Goal: Task Accomplishment & Management: Complete application form

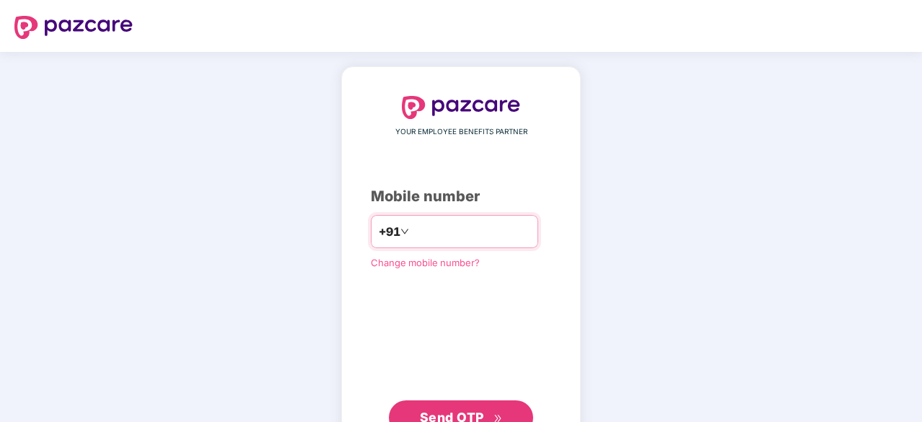
type input "**********"
click at [452, 408] on span "Send OTP" at bounding box center [452, 415] width 64 height 15
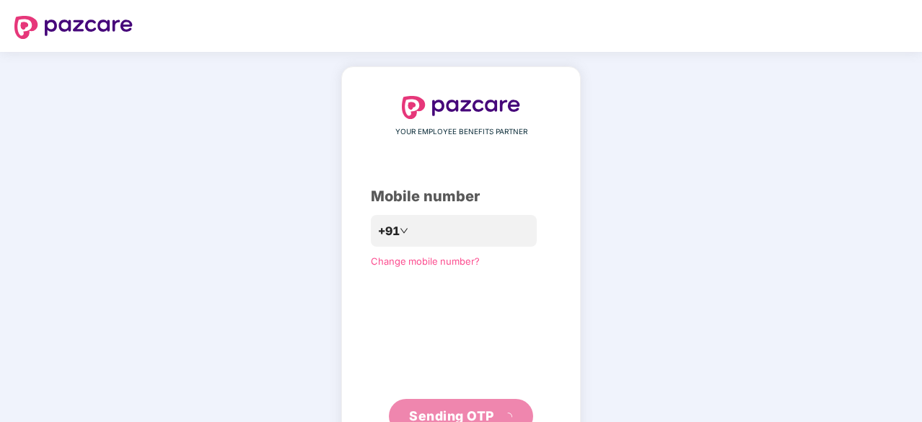
scroll to position [48, 0]
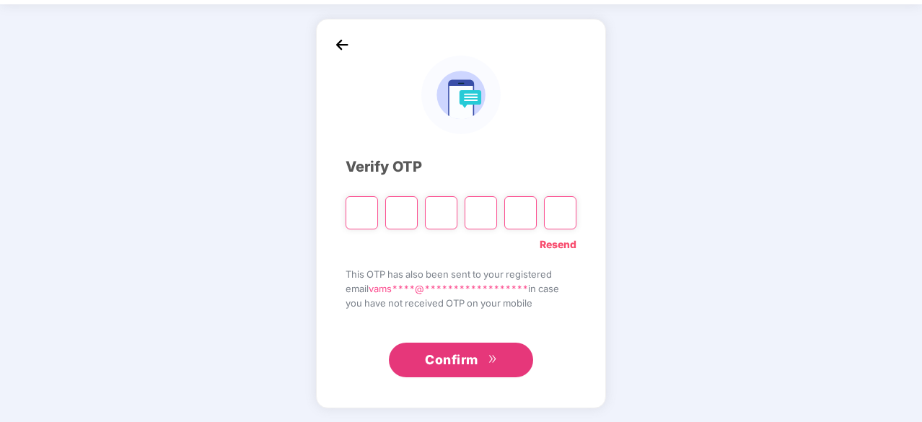
click at [369, 217] on input "Please enter verification code. Digit 1" at bounding box center [362, 212] width 32 height 33
type input "*"
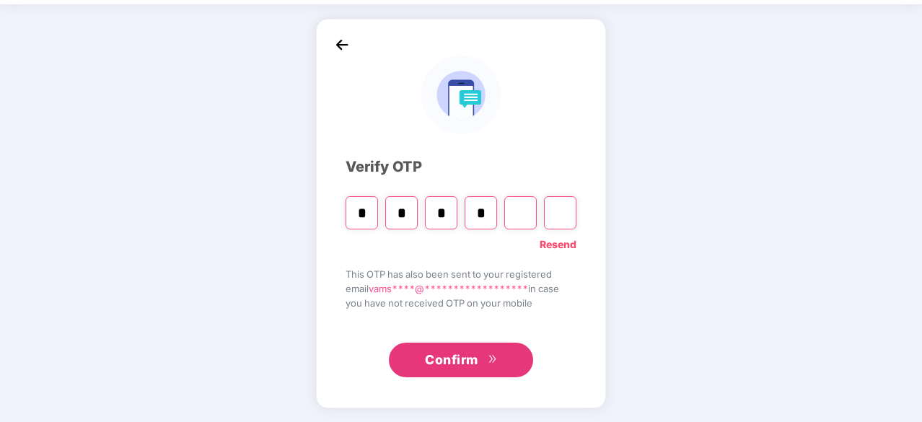
type input "*"
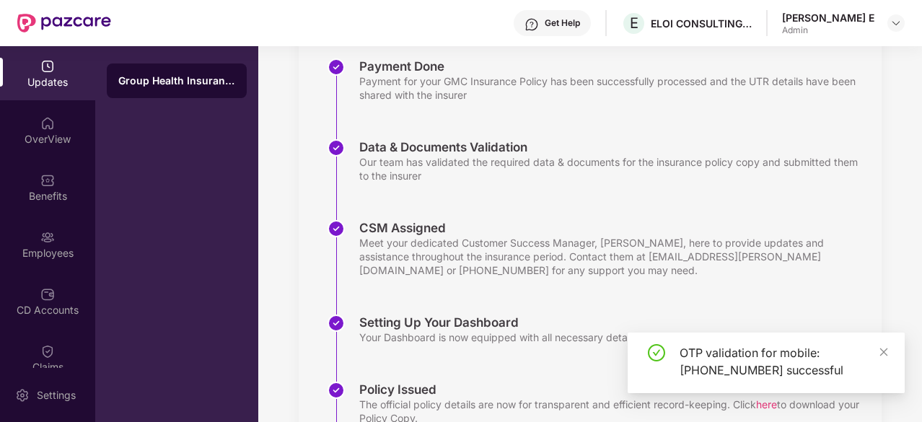
scroll to position [358, 0]
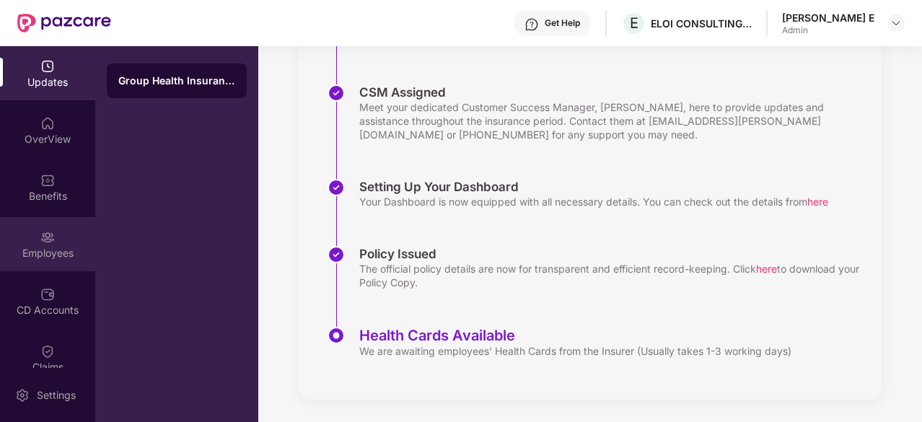
click at [58, 222] on div "Employees" at bounding box center [47, 244] width 95 height 54
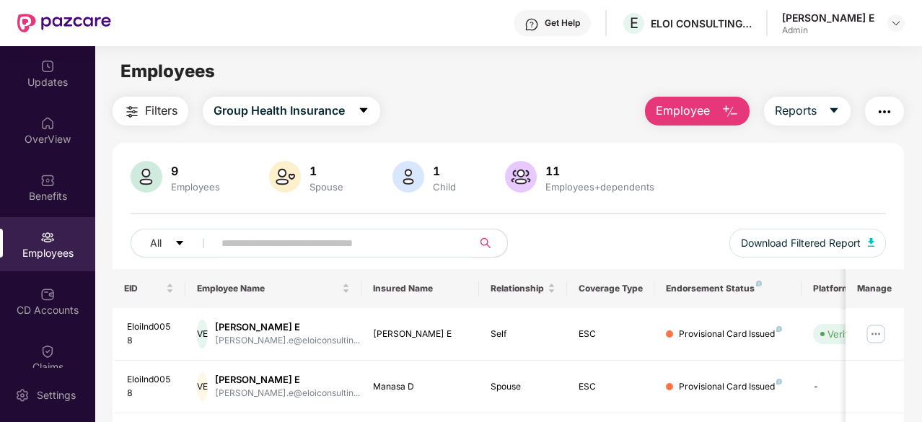
click at [721, 107] on button "Employee" at bounding box center [697, 111] width 105 height 29
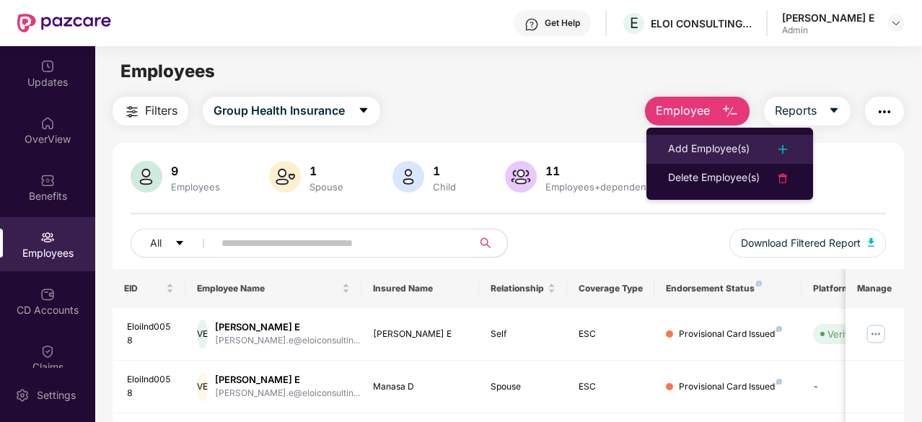
click at [708, 155] on div "Add Employee(s)" at bounding box center [709, 149] width 82 height 17
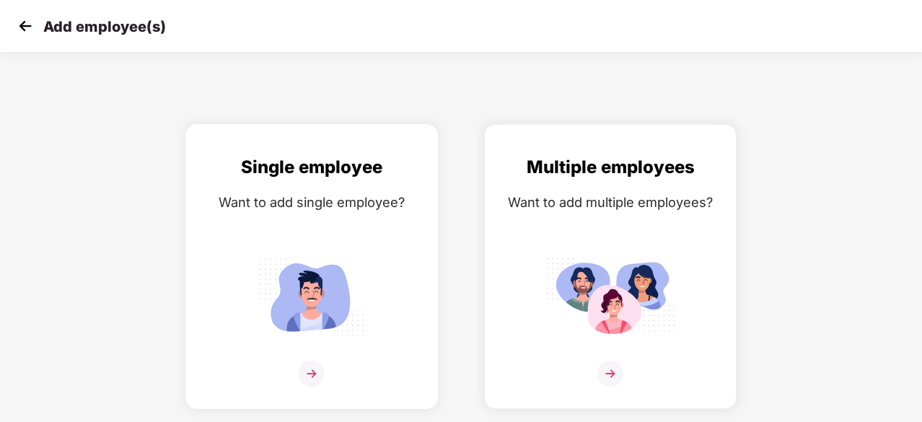
click at [270, 296] on img at bounding box center [312, 297] width 130 height 90
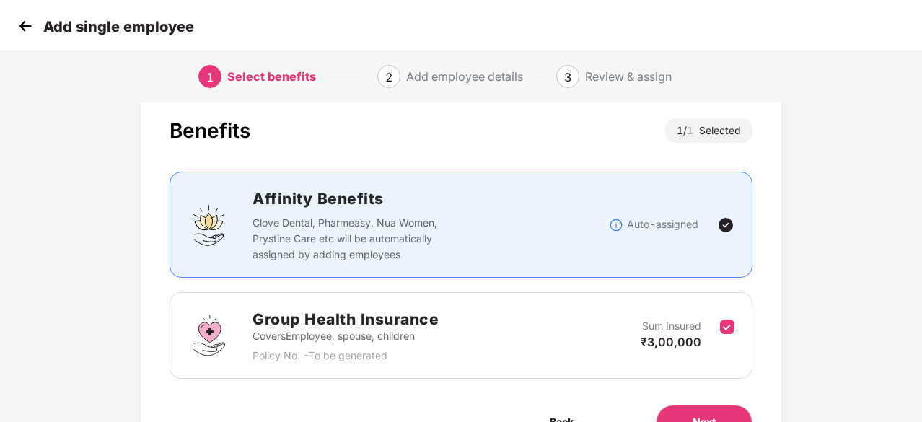
scroll to position [29, 0]
click at [38, 27] on div "Add single employee" at bounding box center [104, 26] width 180 height 21
click at [28, 27] on img at bounding box center [25, 26] width 22 height 22
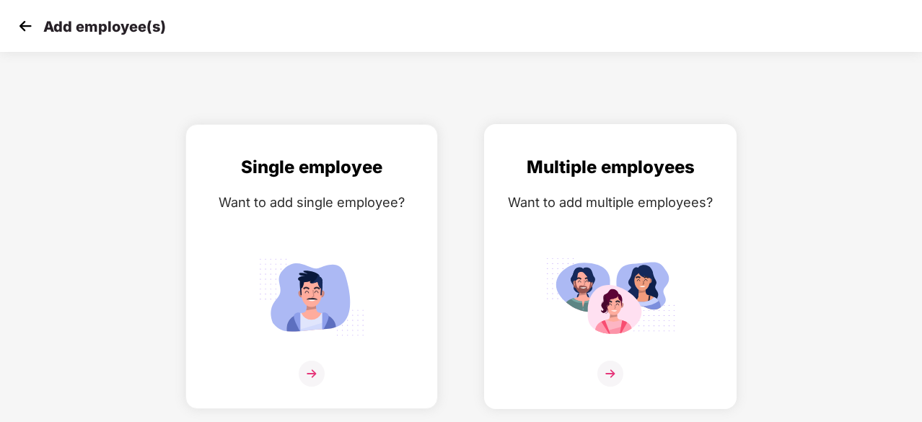
click at [584, 180] on div "Multiple employees" at bounding box center [610, 167] width 222 height 27
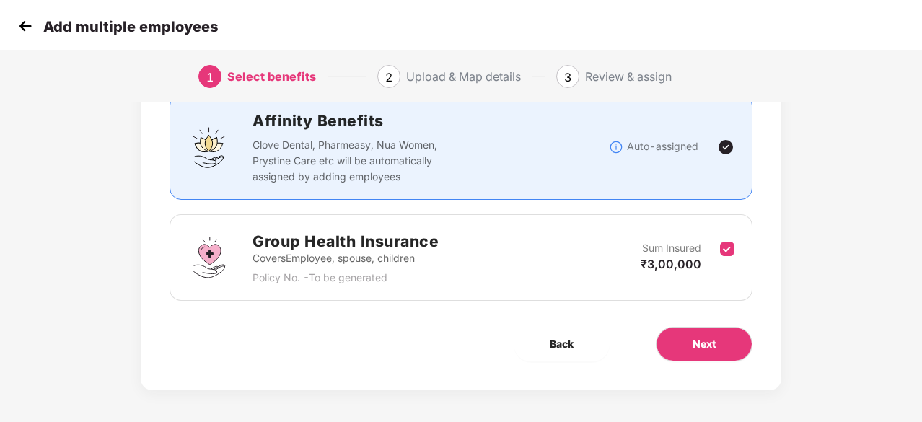
scroll to position [110, 0]
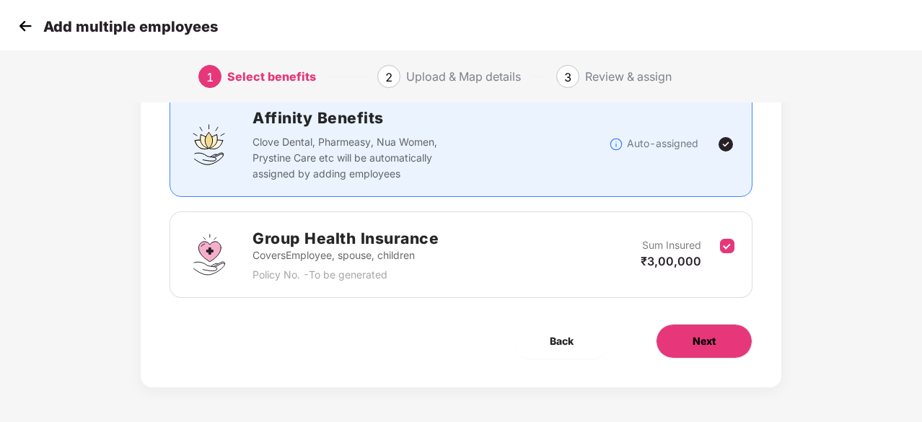
click at [703, 333] on span "Next" at bounding box center [703, 341] width 23 height 16
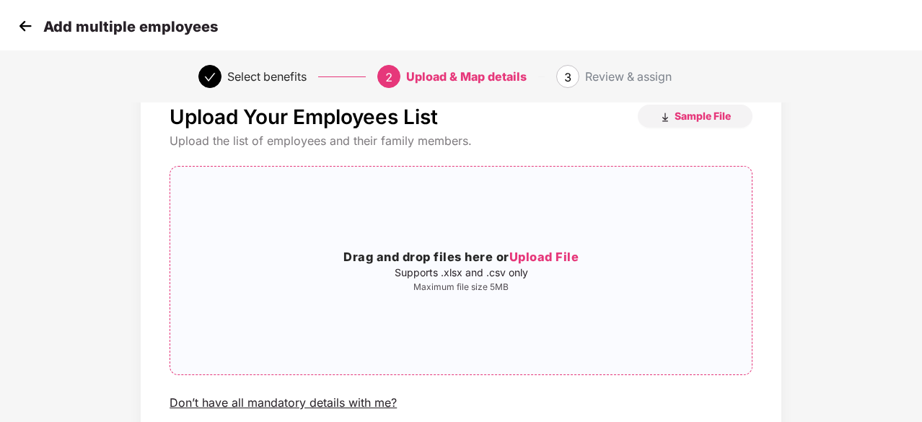
scroll to position [0, 0]
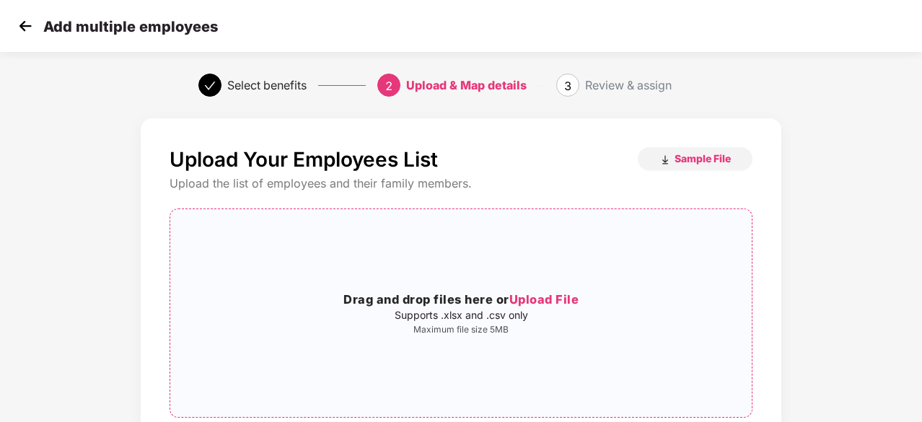
click at [542, 296] on span "Upload File" at bounding box center [544, 299] width 70 height 14
click at [674, 164] on span "Sample File" at bounding box center [702, 158] width 56 height 14
click at [27, 28] on img at bounding box center [25, 26] width 22 height 22
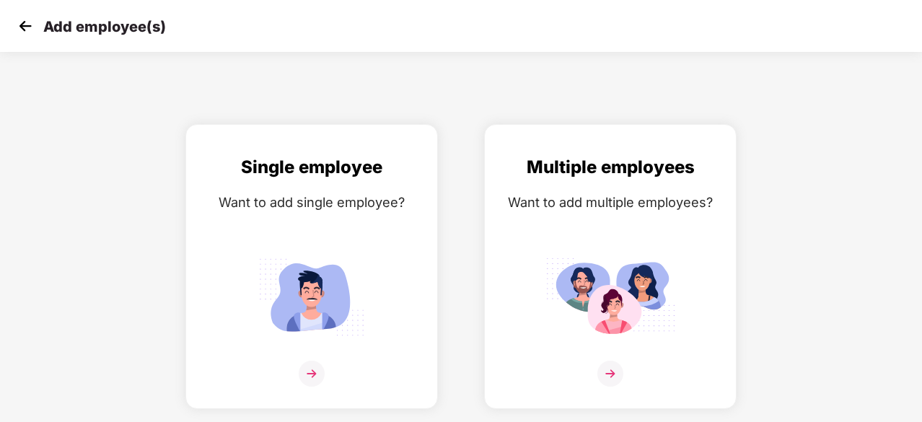
click at [27, 28] on img at bounding box center [25, 26] width 22 height 22
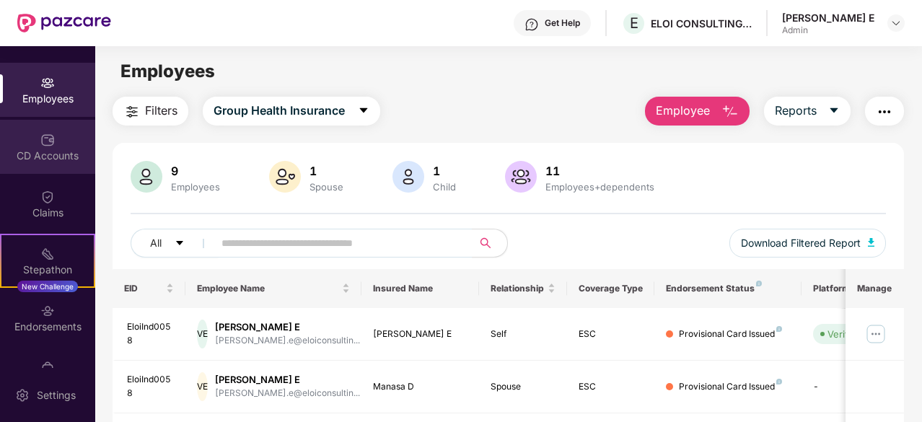
scroll to position [160, 0]
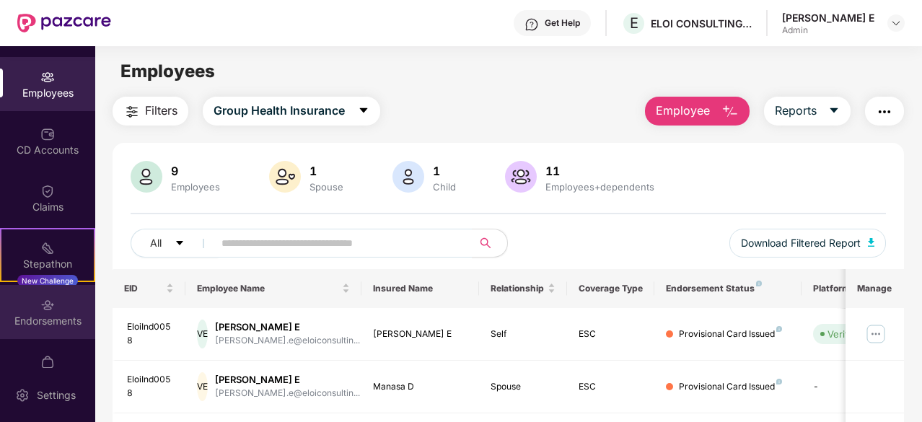
click at [23, 299] on div "Endorsements" at bounding box center [47, 312] width 95 height 54
